Goal: Information Seeking & Learning: Learn about a topic

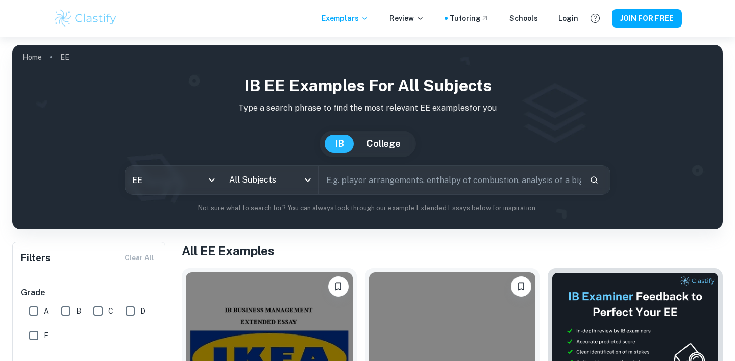
scroll to position [102, 0]
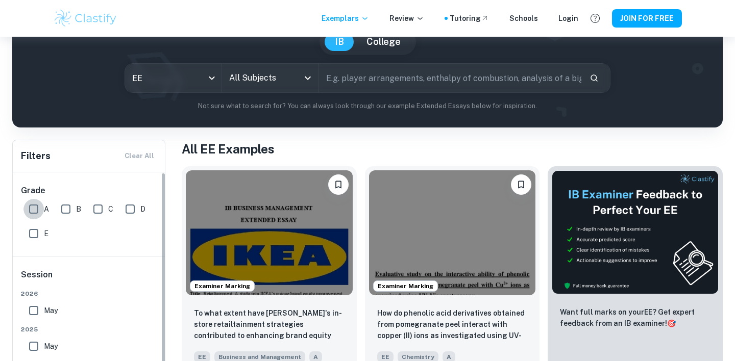
click at [32, 206] on input "A" at bounding box center [33, 209] width 20 height 20
checkbox input "true"
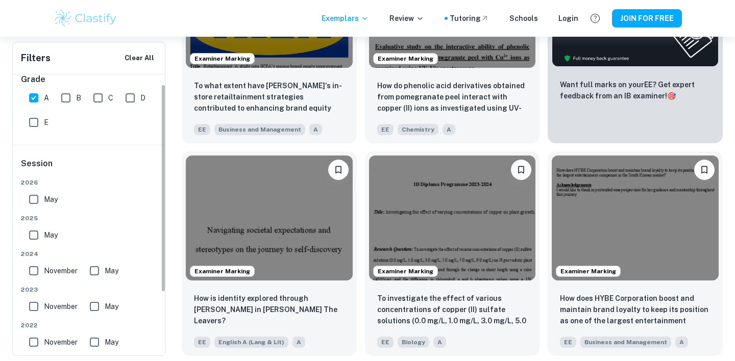
scroll to position [0, 0]
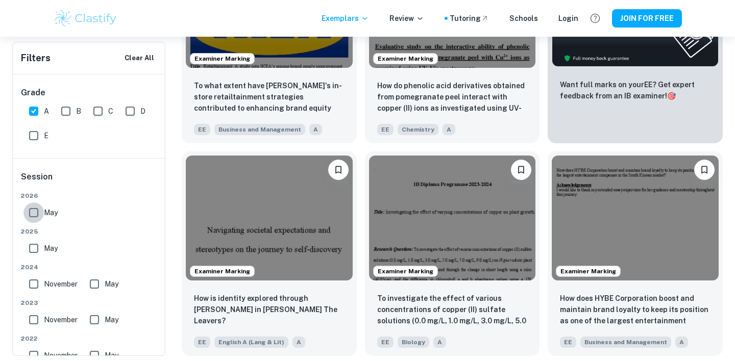
click at [31, 219] on input "May" at bounding box center [33, 213] width 20 height 20
checkbox input "true"
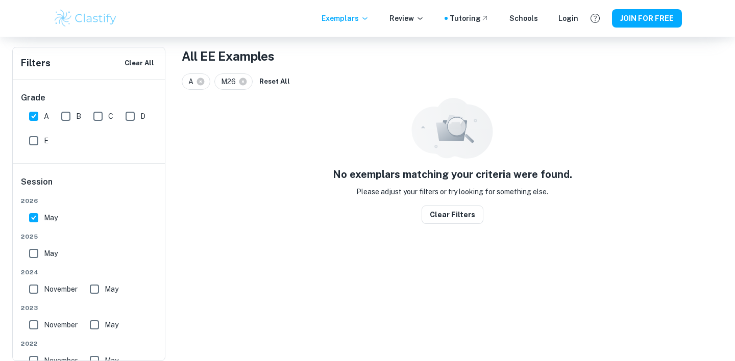
scroll to position [195, 0]
click at [31, 248] on input "May" at bounding box center [33, 253] width 20 height 20
checkbox input "true"
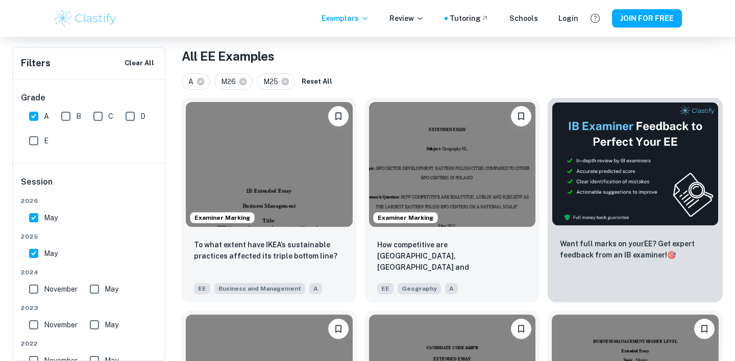
click at [45, 296] on label "November" at bounding box center [50, 289] width 54 height 20
click at [44, 296] on input "November" at bounding box center [33, 289] width 20 height 20
checkbox input "true"
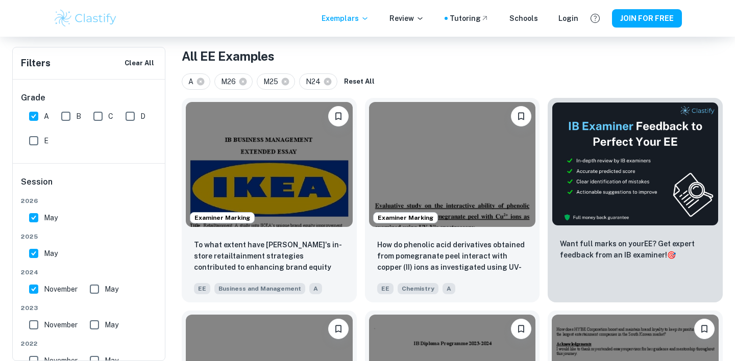
click at [40, 329] on input "November" at bounding box center [33, 325] width 20 height 20
checkbox input "false"
click at [36, 290] on input "November" at bounding box center [33, 289] width 20 height 20
checkbox input "false"
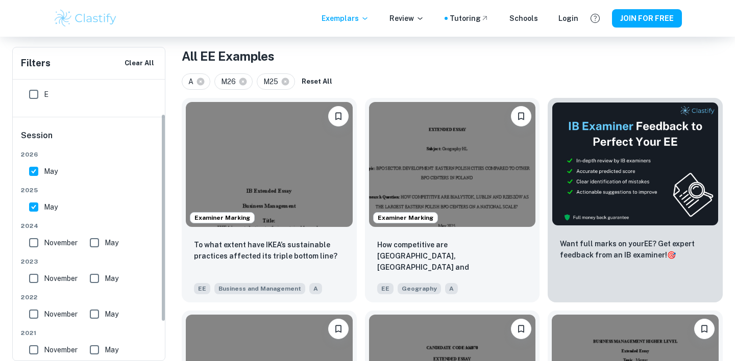
scroll to position [70, 0]
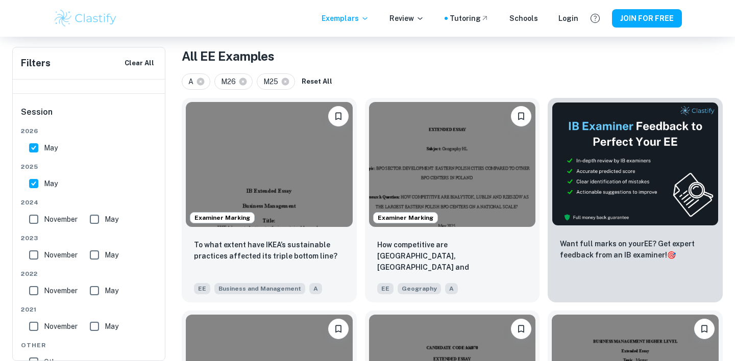
click at [102, 222] on input "May" at bounding box center [94, 219] width 20 height 20
checkbox input "true"
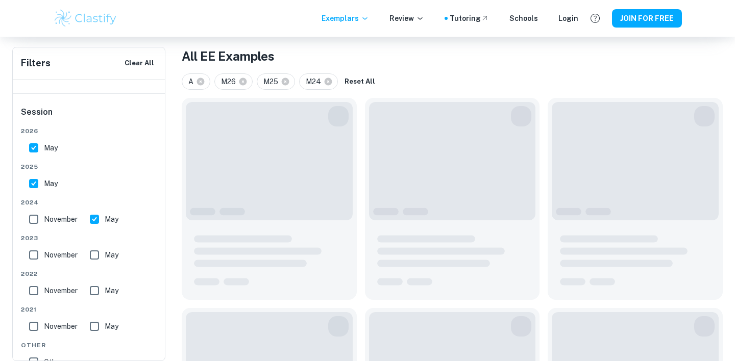
click at [40, 219] on input "November" at bounding box center [33, 219] width 20 height 20
checkbox input "true"
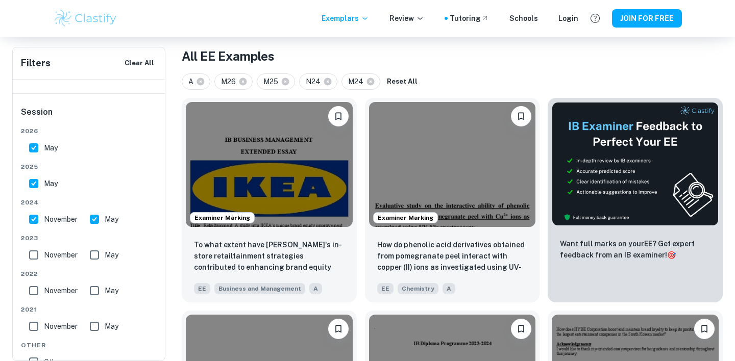
click at [38, 258] on input "November" at bounding box center [33, 255] width 20 height 20
checkbox input "true"
click at [107, 258] on span "May" at bounding box center [112, 255] width 14 height 11
click at [105, 258] on input "May" at bounding box center [94, 255] width 20 height 20
checkbox input "true"
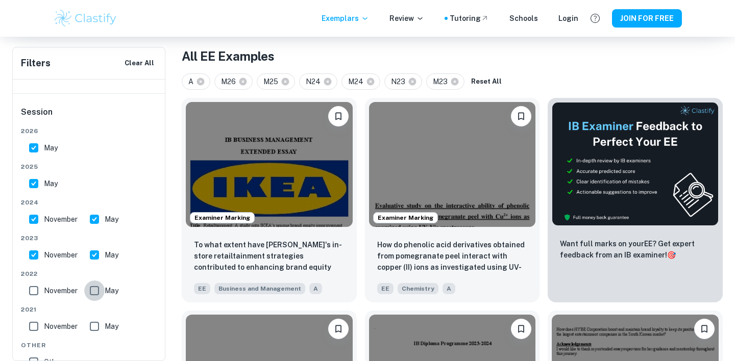
click at [102, 288] on input "May" at bounding box center [94, 291] width 20 height 20
checkbox input "true"
click at [35, 280] on div "November" at bounding box center [55, 289] width 61 height 25
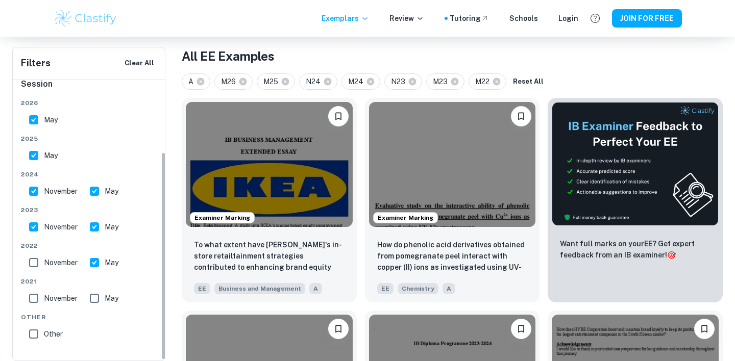
scroll to position [97, 0]
click at [29, 263] on input "November" at bounding box center [33, 264] width 20 height 20
checkbox input "true"
click at [32, 299] on input "November" at bounding box center [33, 299] width 20 height 20
checkbox input "true"
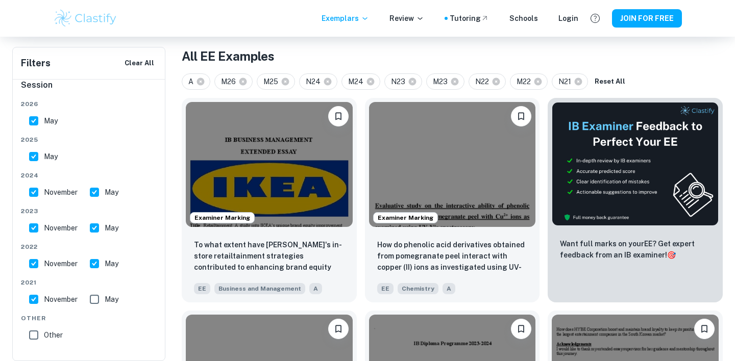
click at [91, 299] on input "May" at bounding box center [94, 299] width 20 height 20
checkbox input "true"
click at [33, 336] on input "Other" at bounding box center [33, 334] width 20 height 20
click at [30, 338] on input "Other" at bounding box center [33, 334] width 20 height 20
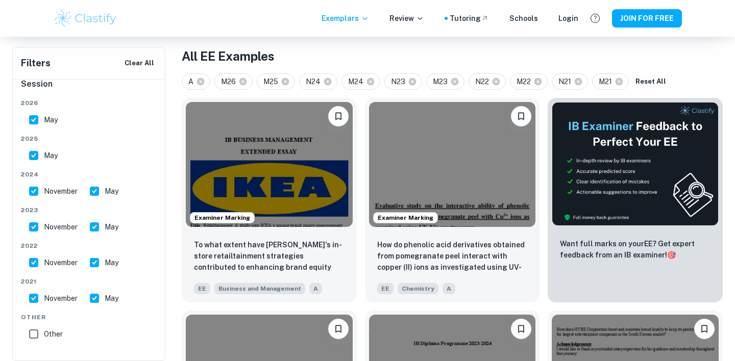
click at [31, 338] on input "Other" at bounding box center [33, 334] width 20 height 20
checkbox input "true"
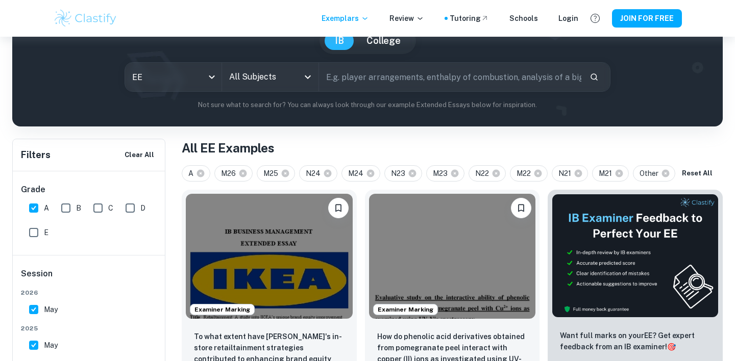
scroll to position [103, 0]
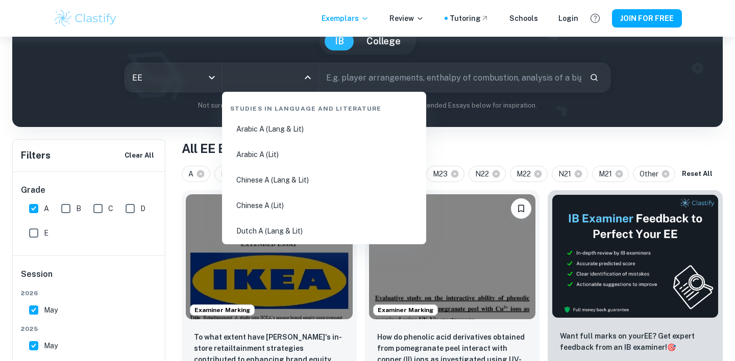
click at [283, 87] on input "All Subjects" at bounding box center [263, 77] width 72 height 19
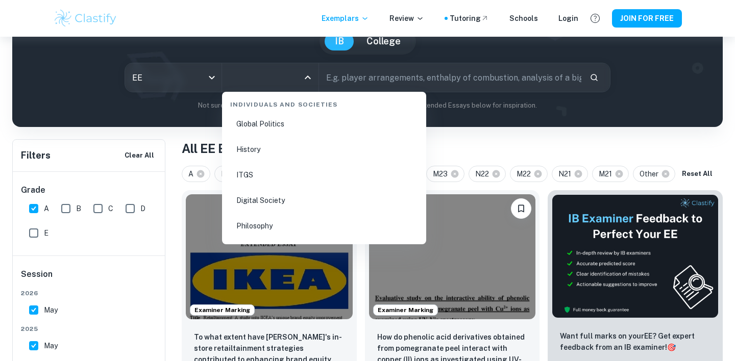
scroll to position [1285, 0]
click at [276, 135] on li "Global Politics" at bounding box center [324, 132] width 196 height 23
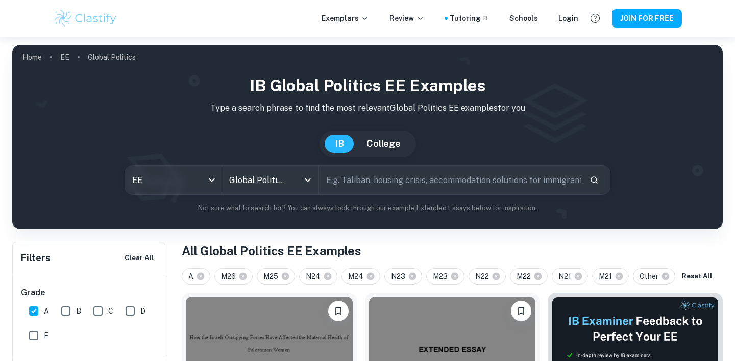
scroll to position [256, 0]
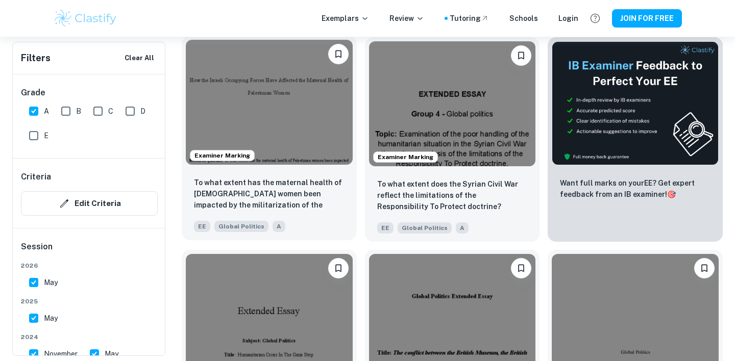
click at [276, 117] on img at bounding box center [269, 102] width 167 height 125
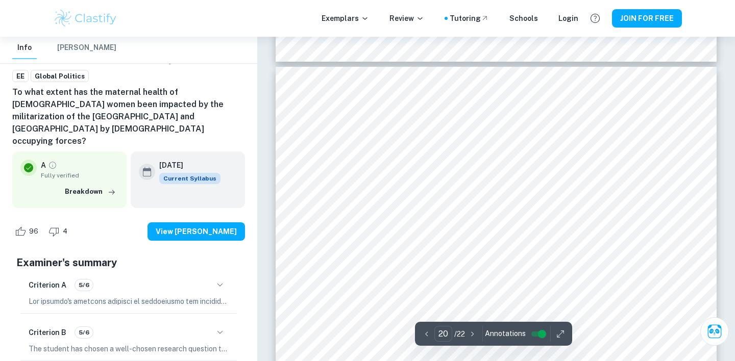
scroll to position [11147, 0]
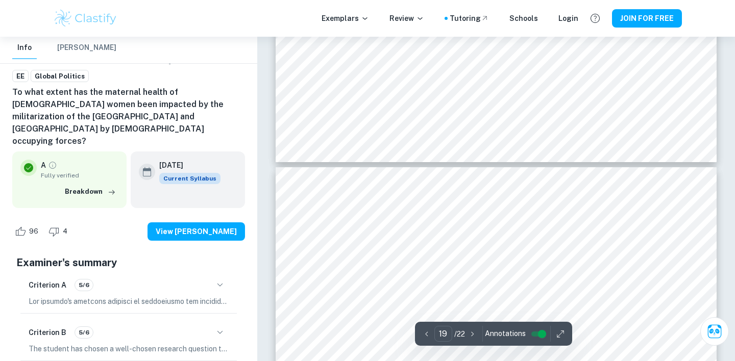
type input "18"
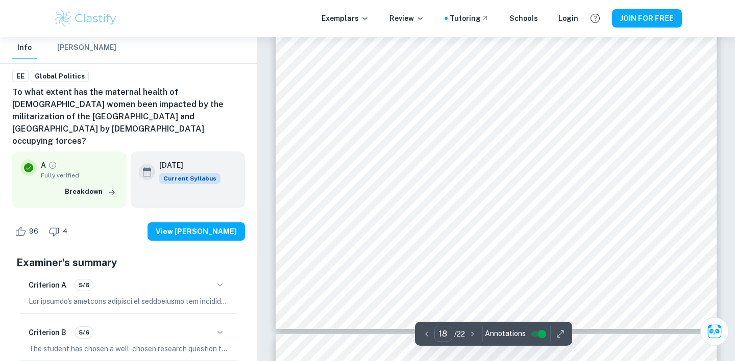
scroll to position [10230, 0]
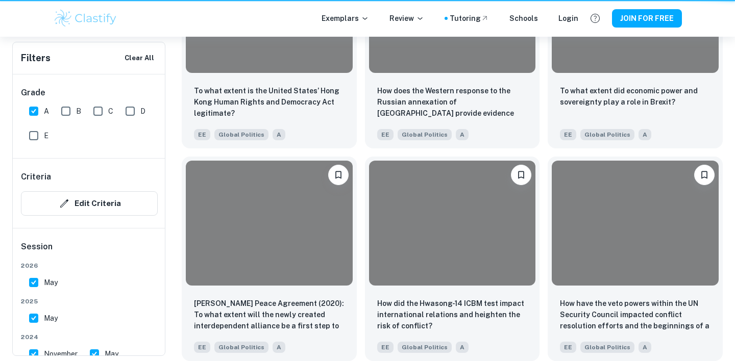
scroll to position [256, 0]
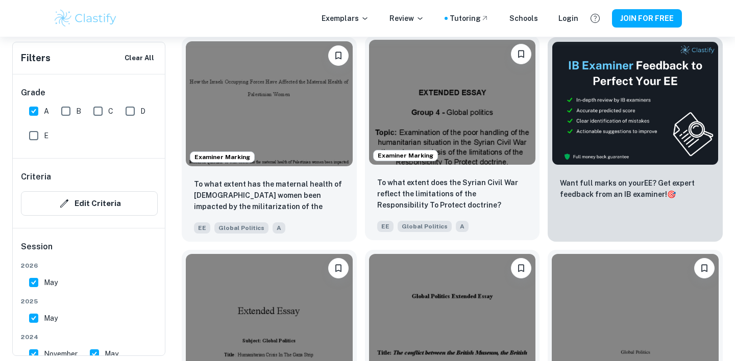
click at [441, 89] on img at bounding box center [452, 102] width 167 height 125
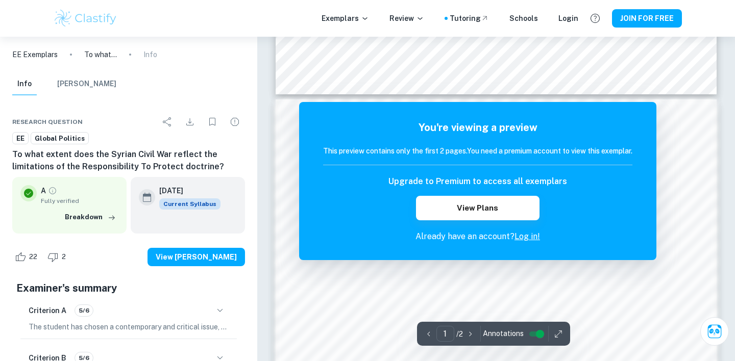
scroll to position [902, 0]
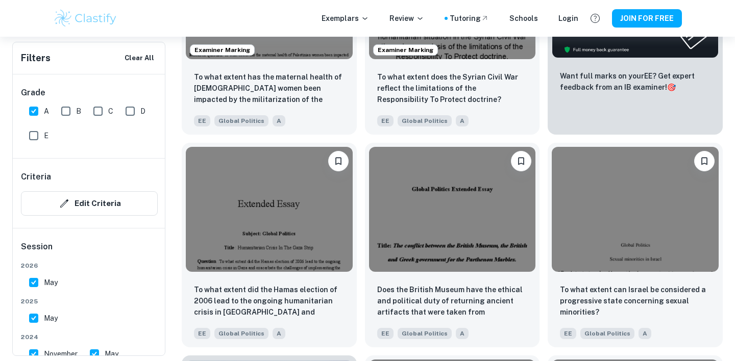
scroll to position [360, 0]
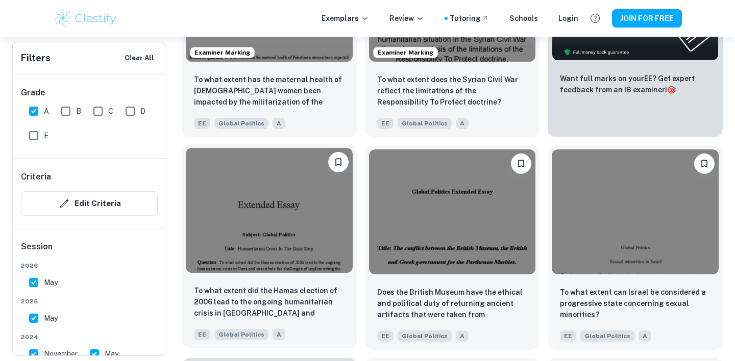
click at [284, 210] on img at bounding box center [269, 210] width 167 height 125
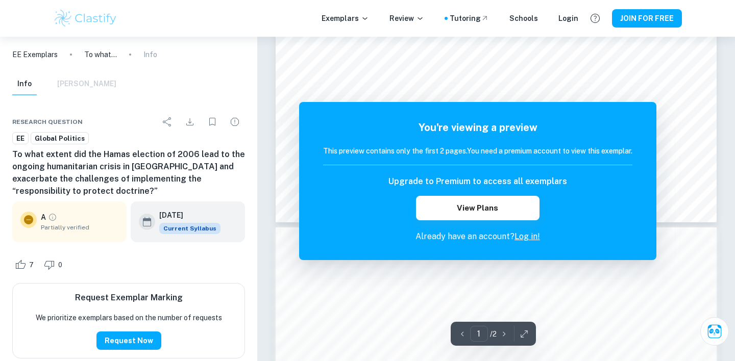
scroll to position [1007, 0]
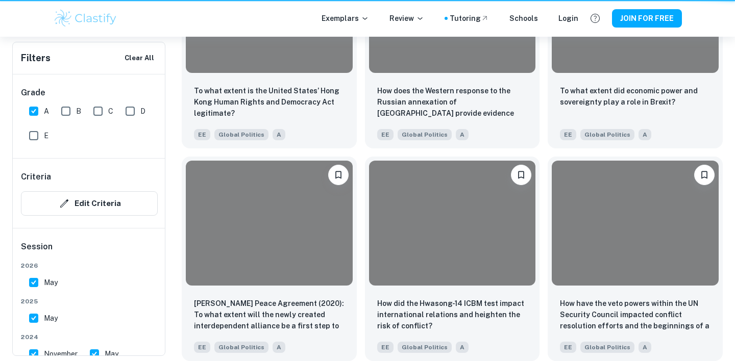
scroll to position [360, 0]
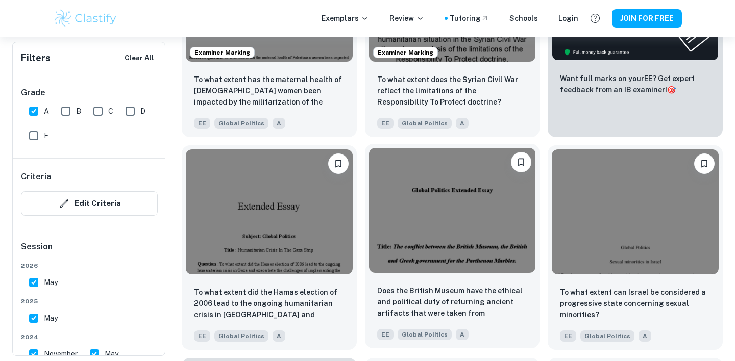
click at [430, 259] on img at bounding box center [452, 210] width 167 height 125
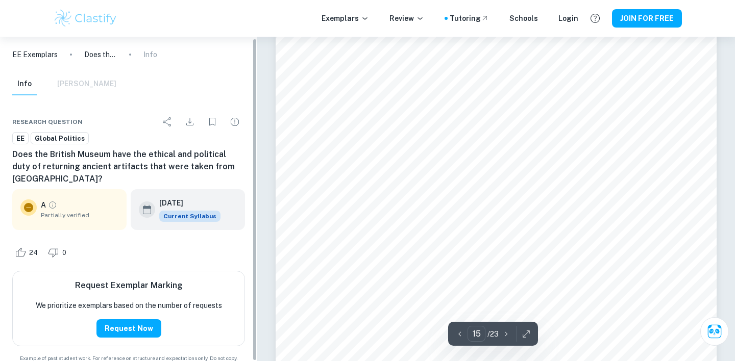
scroll to position [2, 0]
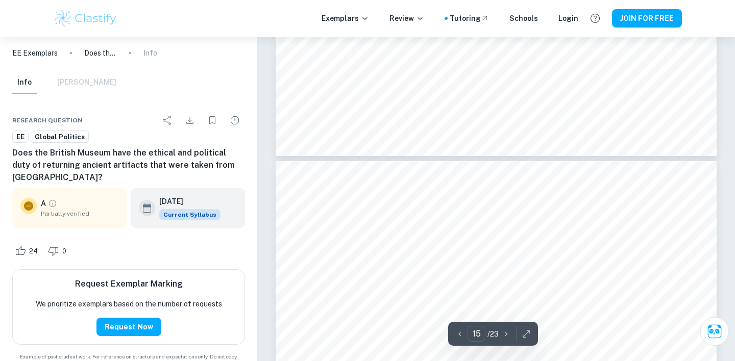
type input "16"
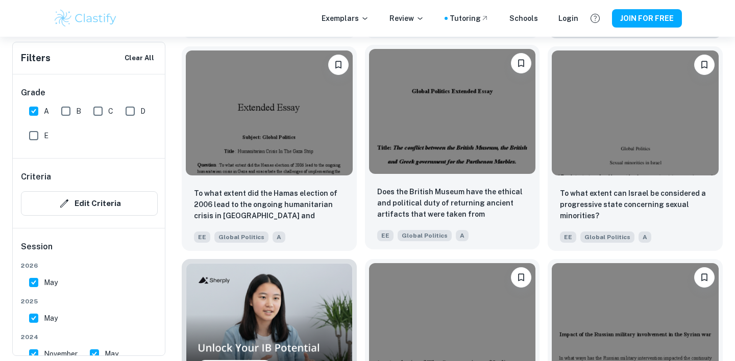
scroll to position [404, 0]
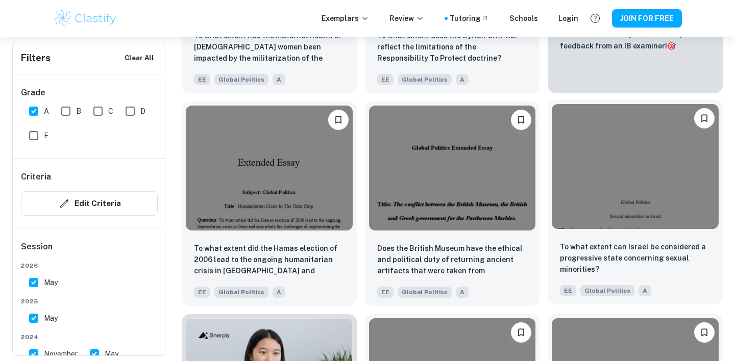
click at [614, 169] on img at bounding box center [635, 166] width 167 height 125
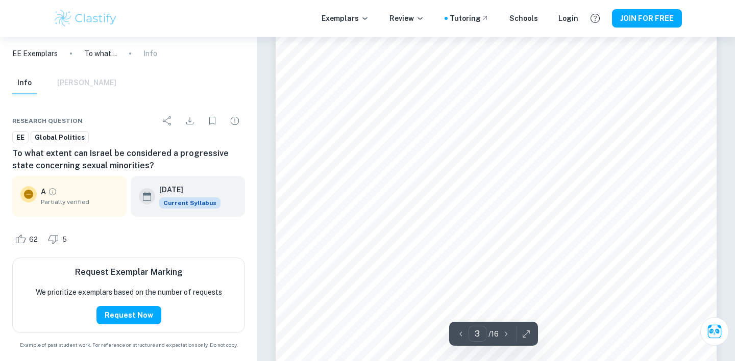
scroll to position [1720, 0]
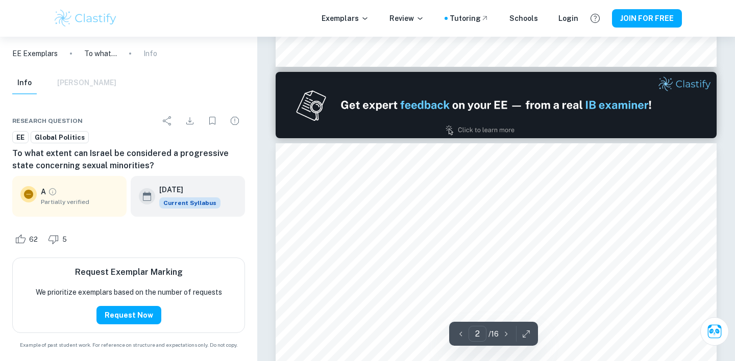
type input "1"
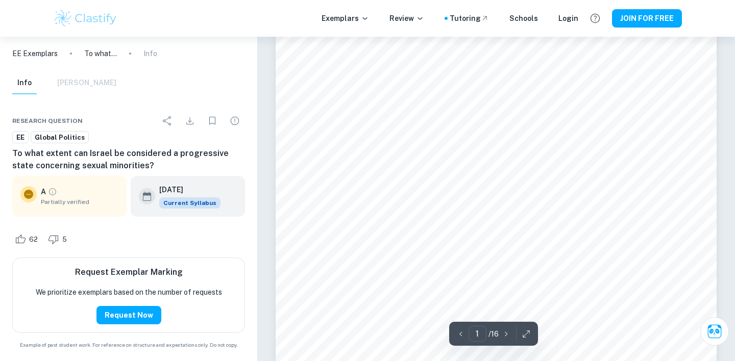
scroll to position [0, 0]
